Goal: Communication & Community: Answer question/provide support

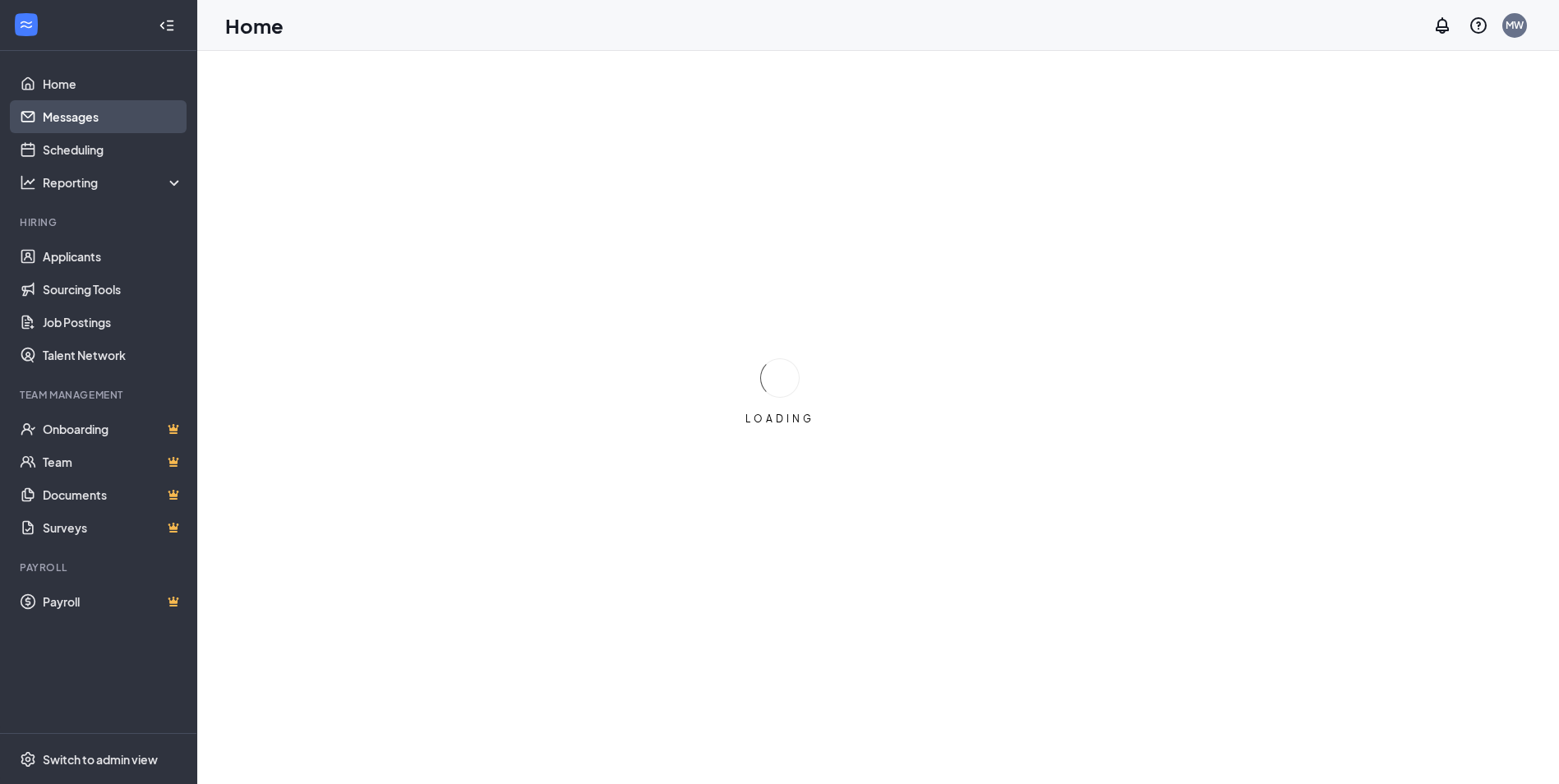
click at [109, 110] on link "Messages" at bounding box center [113, 117] width 140 height 33
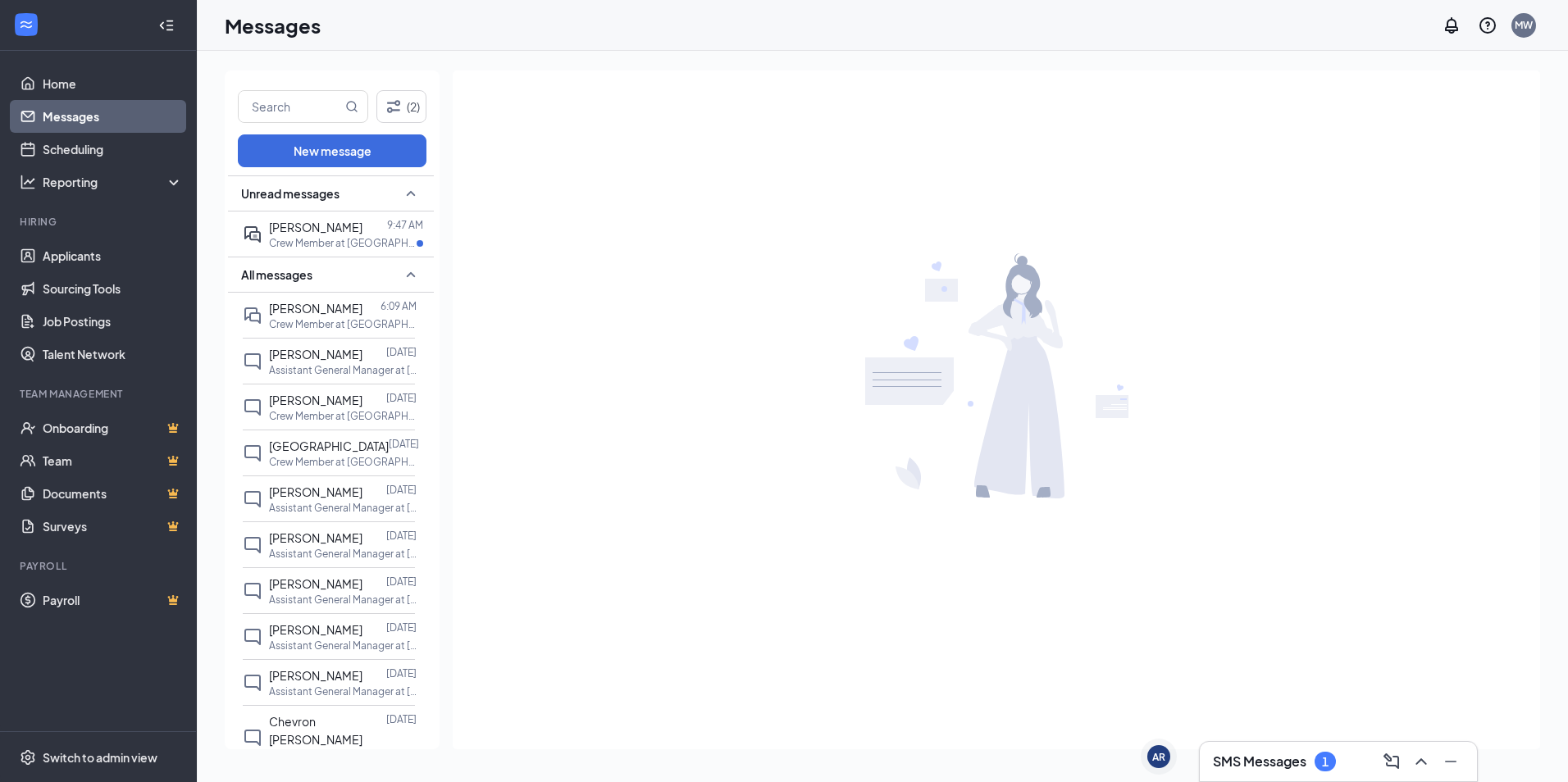
click at [1285, 765] on h3 "SMS Messages" at bounding box center [1259, 762] width 94 height 18
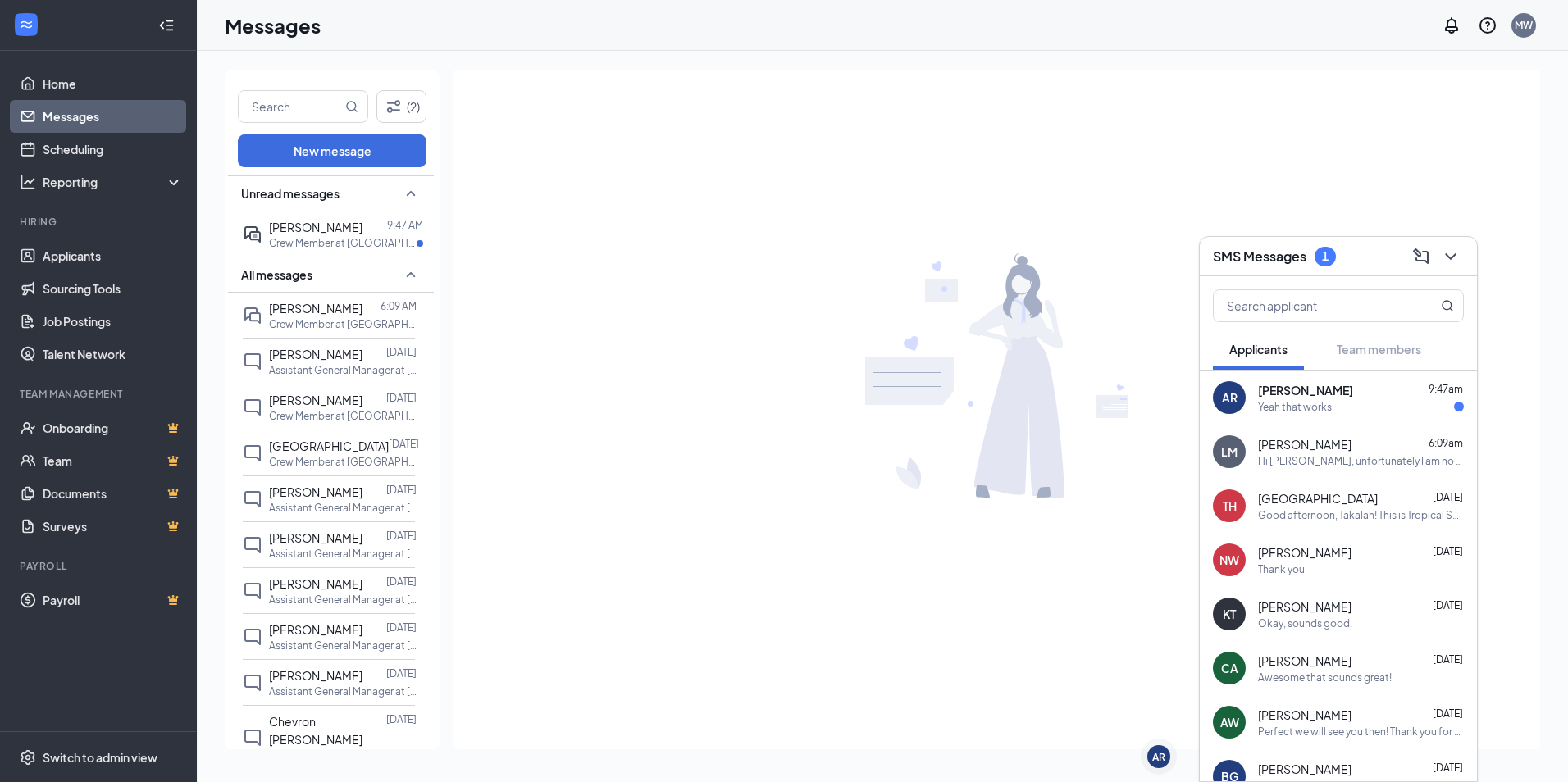
click at [1320, 402] on div "Yeah that works" at bounding box center [1295, 406] width 74 height 14
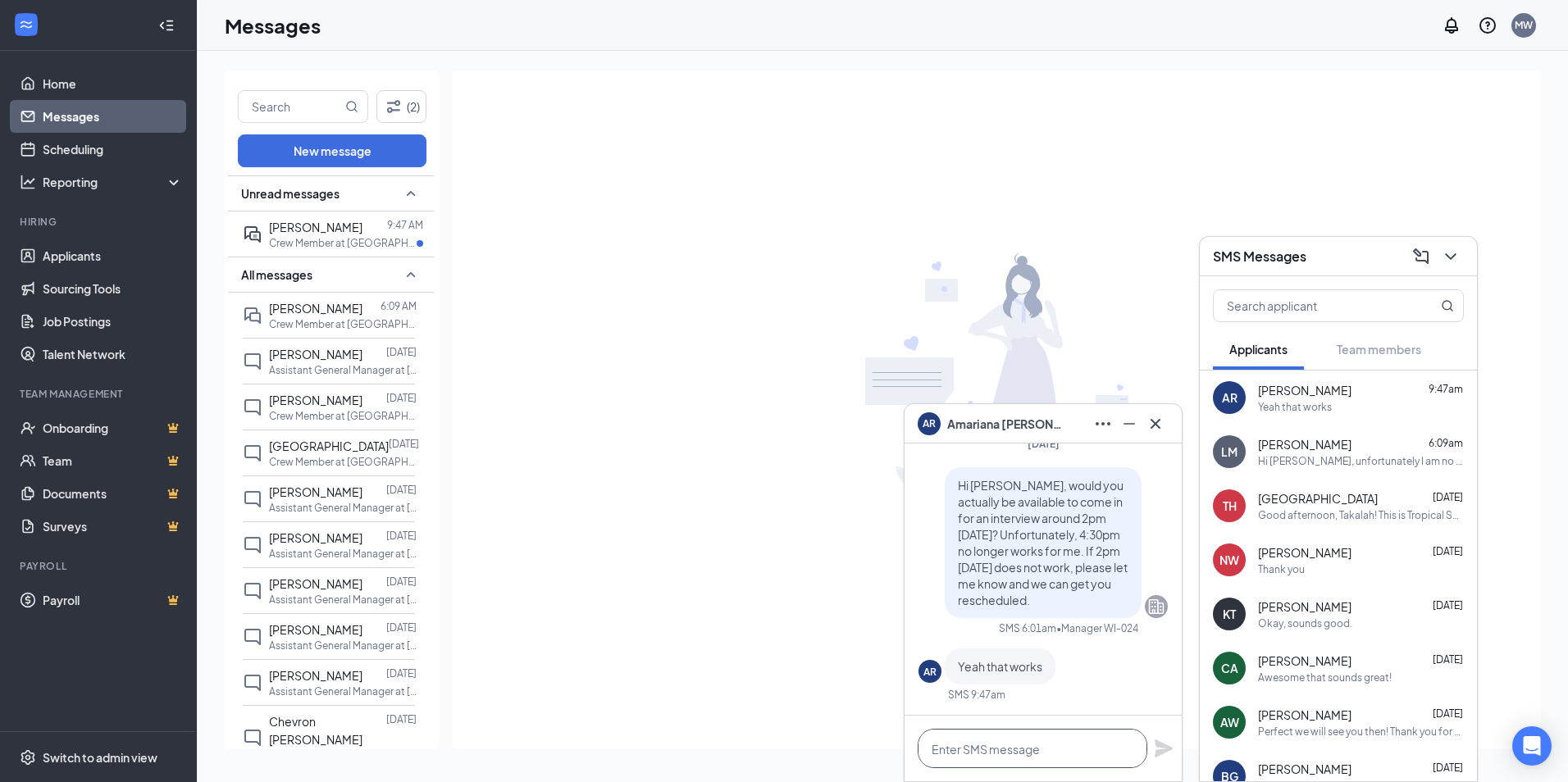
click at [1029, 766] on textarea at bounding box center [1032, 747] width 230 height 39
type textarea "Perfect! See you at 2!"
click at [1162, 747] on icon "Plane" at bounding box center [1164, 748] width 18 height 18
